Goal: Transaction & Acquisition: Book appointment/travel/reservation

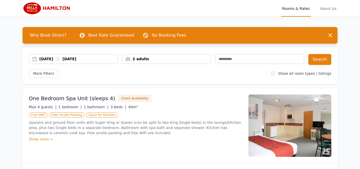
click at [148, 59] on div "2 adults" at bounding box center [166, 58] width 89 height 5
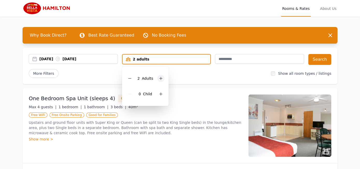
click at [161, 77] on icon at bounding box center [161, 78] width 4 height 4
click at [239, 68] on div "[DATE] [DATE] 3 adults 3 Adult s 0 Child Search More Filters Show all room type…" at bounding box center [180, 66] width 315 height 36
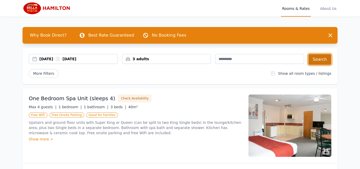
click at [316, 60] on button "Search" at bounding box center [319, 59] width 23 height 11
